Goal: Information Seeking & Learning: Check status

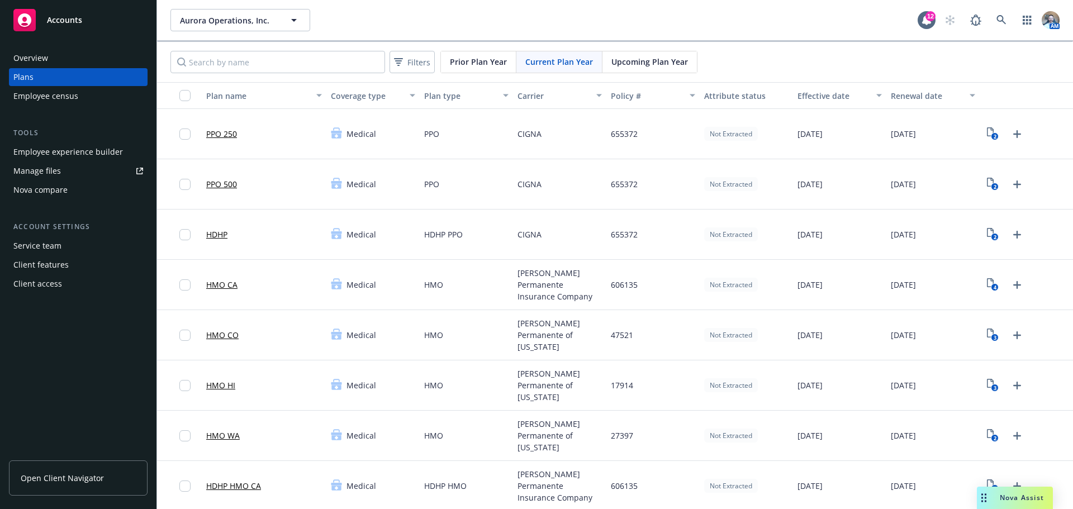
scroll to position [447, 0]
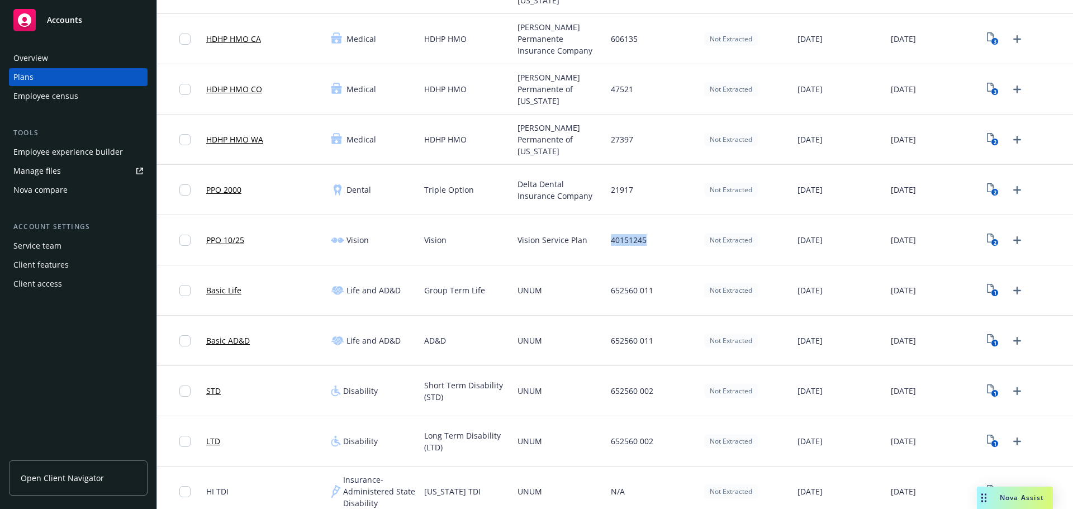
click at [42, 65] on div "Overview" at bounding box center [30, 58] width 35 height 18
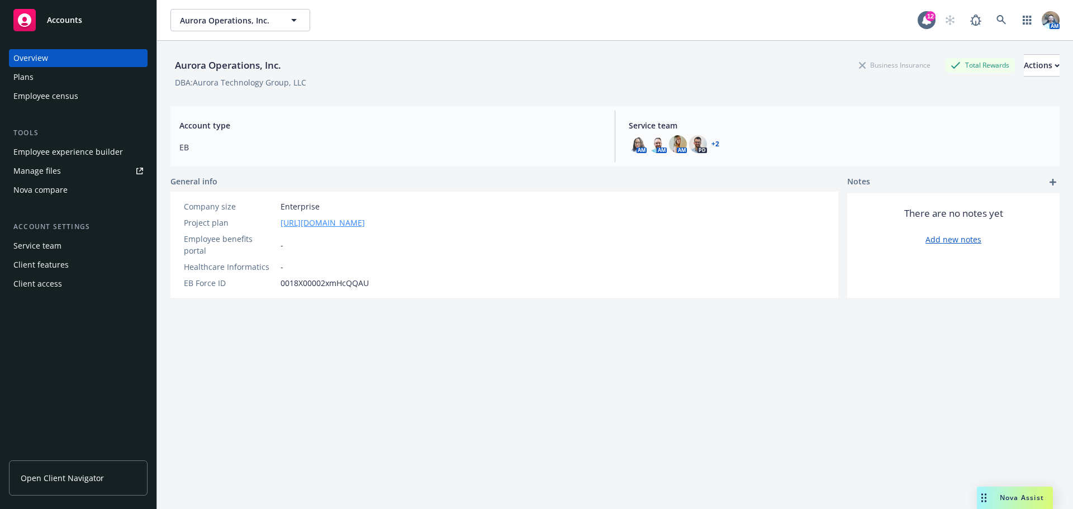
click at [332, 218] on link "[URL][DOMAIN_NAME]" at bounding box center [322, 223] width 84 height 12
click at [36, 77] on div "Plans" at bounding box center [78, 77] width 130 height 18
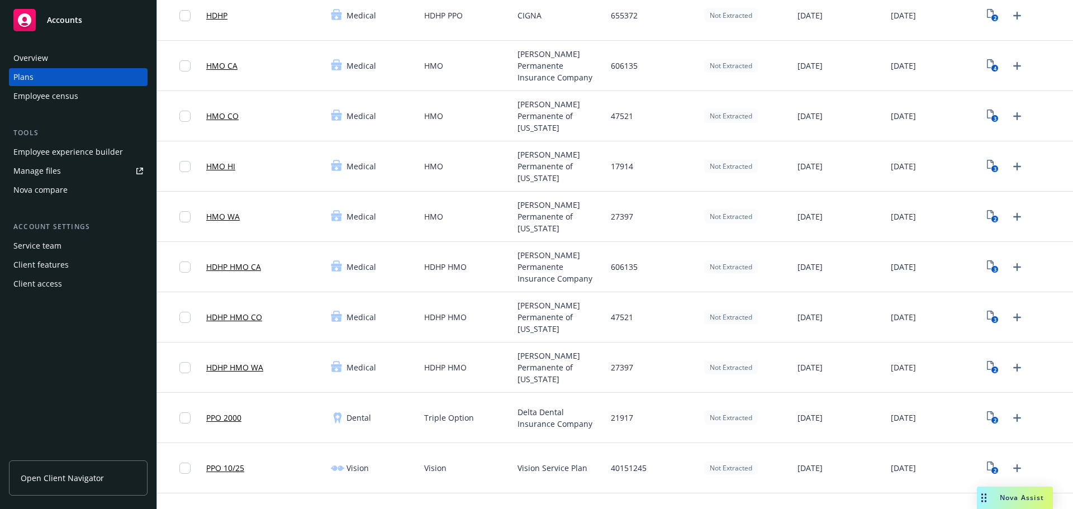
scroll to position [223, 0]
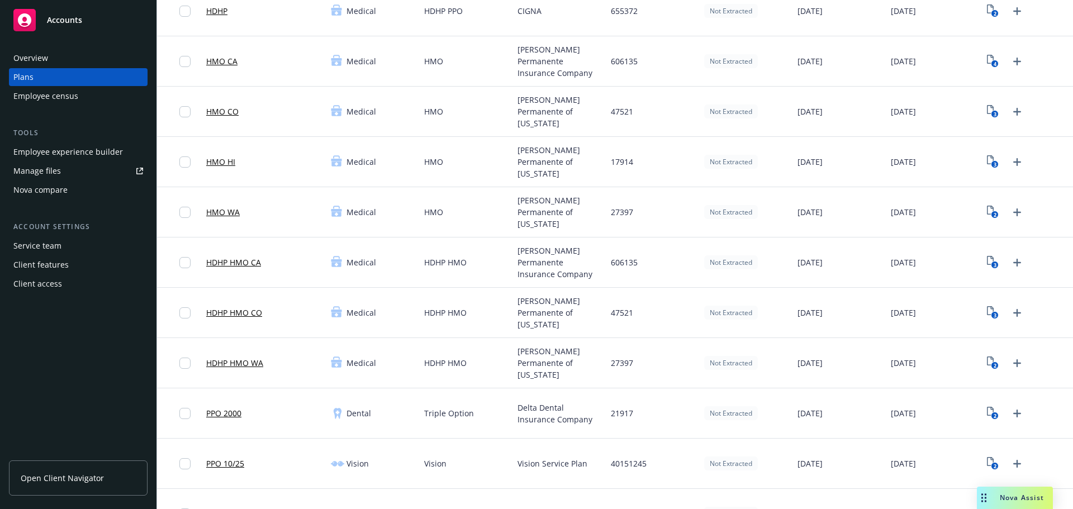
click at [629, 462] on span "40151245" at bounding box center [629, 464] width 36 height 12
copy span "40151245"
